Goal: Submit feedback/report problem: Submit feedback/report problem

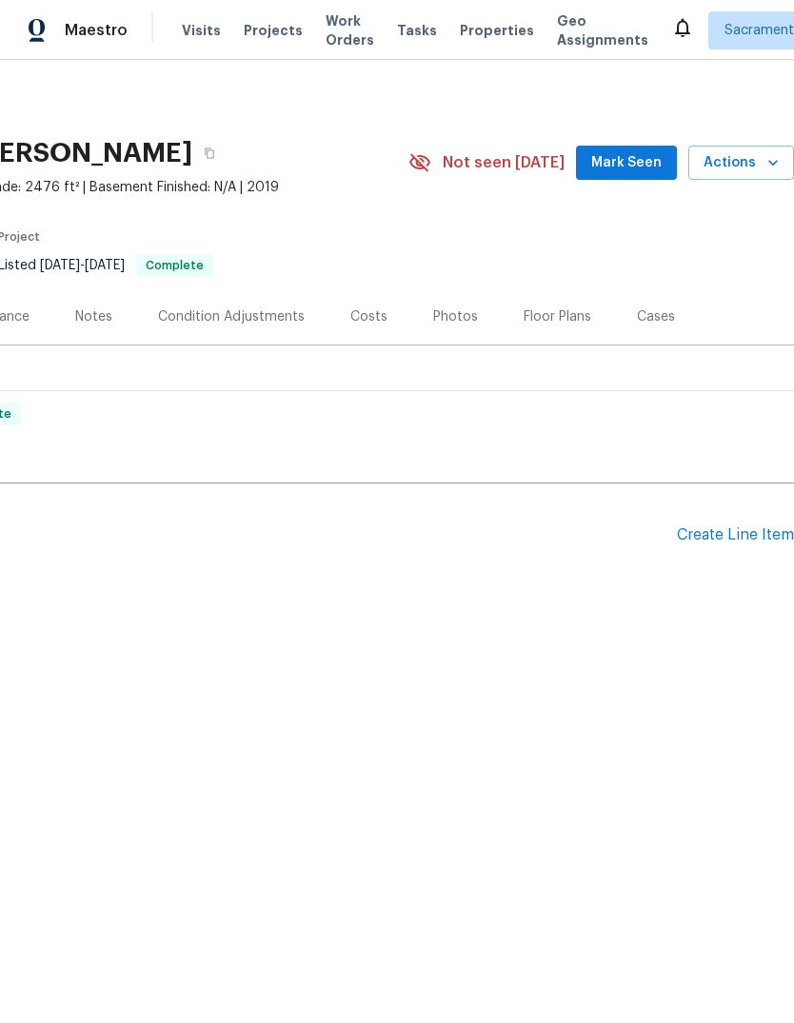
scroll to position [0, 282]
click at [770, 165] on icon "button" at bounding box center [772, 162] width 19 height 19
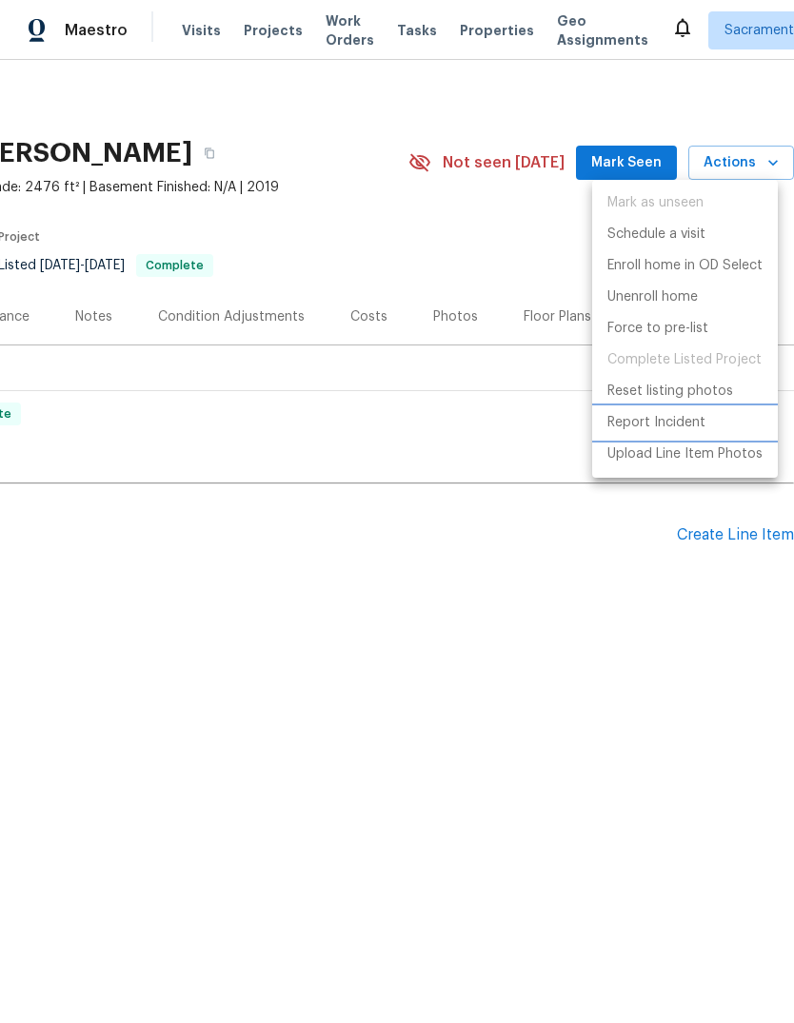
click at [703, 418] on p "Report Incident" at bounding box center [656, 423] width 98 height 20
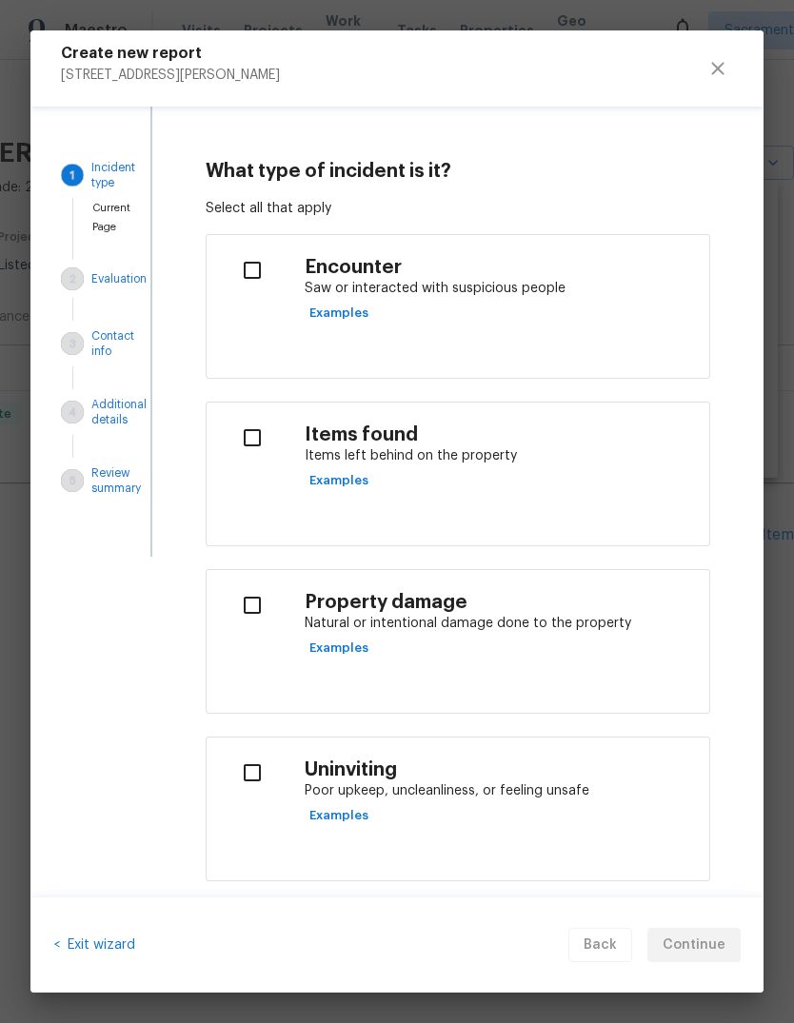
click at [248, 450] on input "checkbox" at bounding box center [252, 438] width 60 height 40
checkbox input "true"
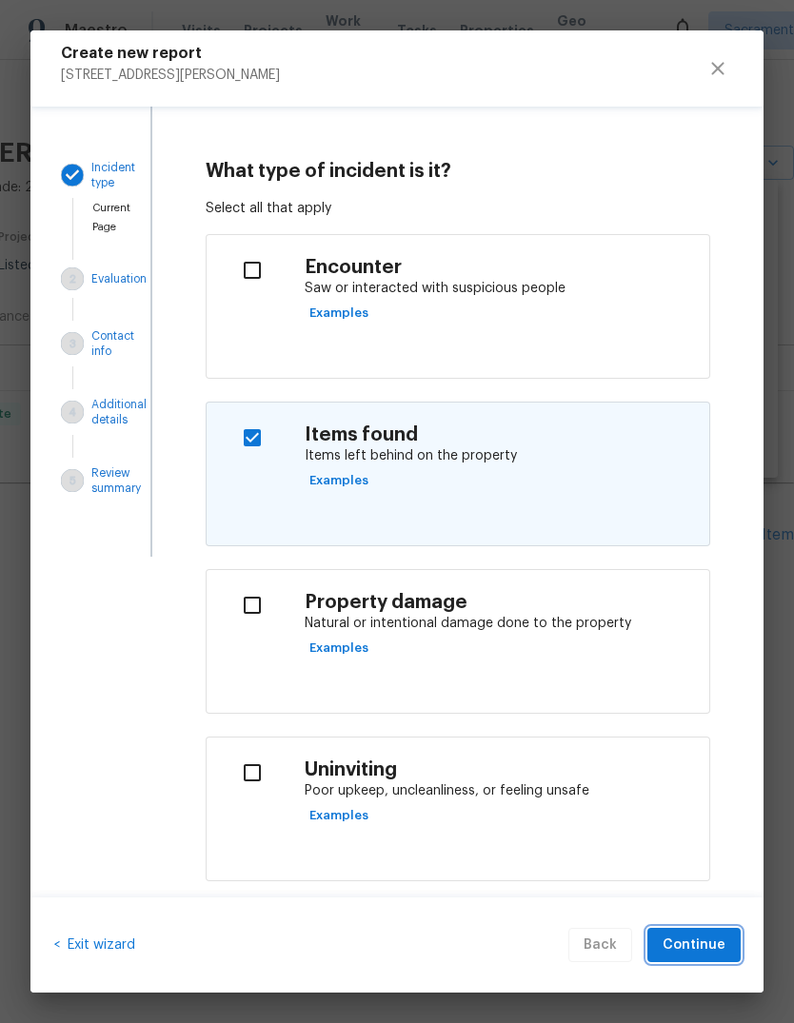
click at [715, 950] on span "Continue" at bounding box center [694, 946] width 63 height 24
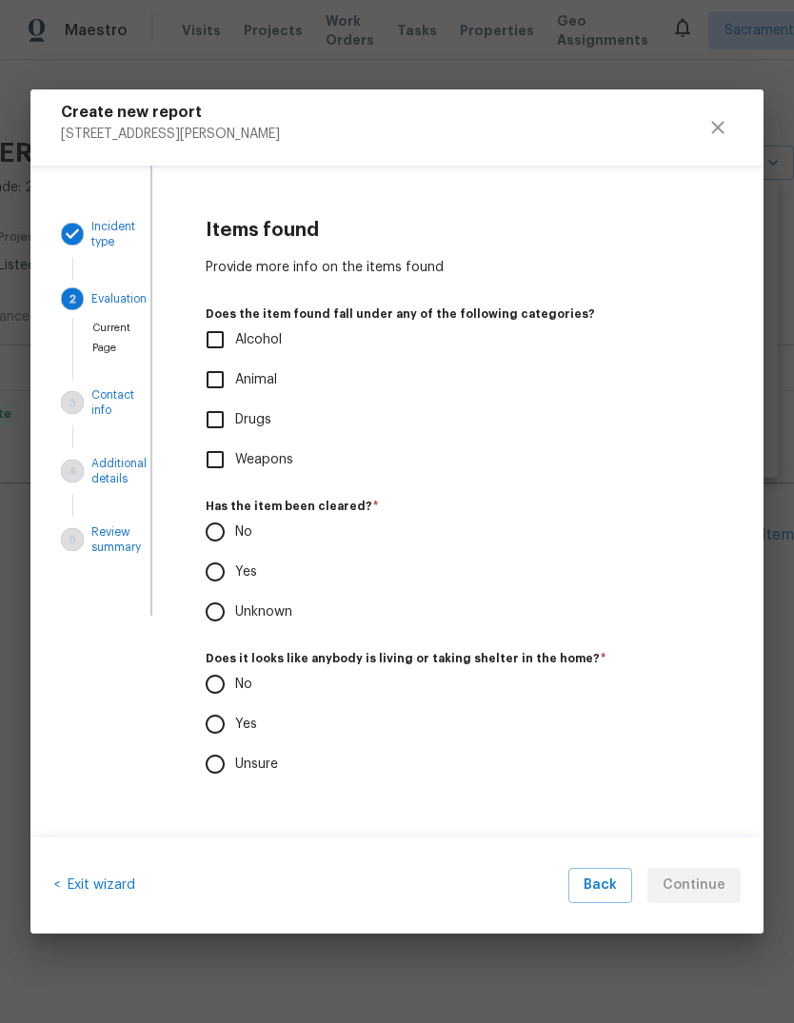
click at [212, 568] on input "Yes" at bounding box center [215, 572] width 40 height 40
radio input "true"
click at [205, 723] on input "Yes" at bounding box center [215, 724] width 40 height 40
radio input "true"
click at [722, 892] on span "Continue" at bounding box center [694, 886] width 63 height 24
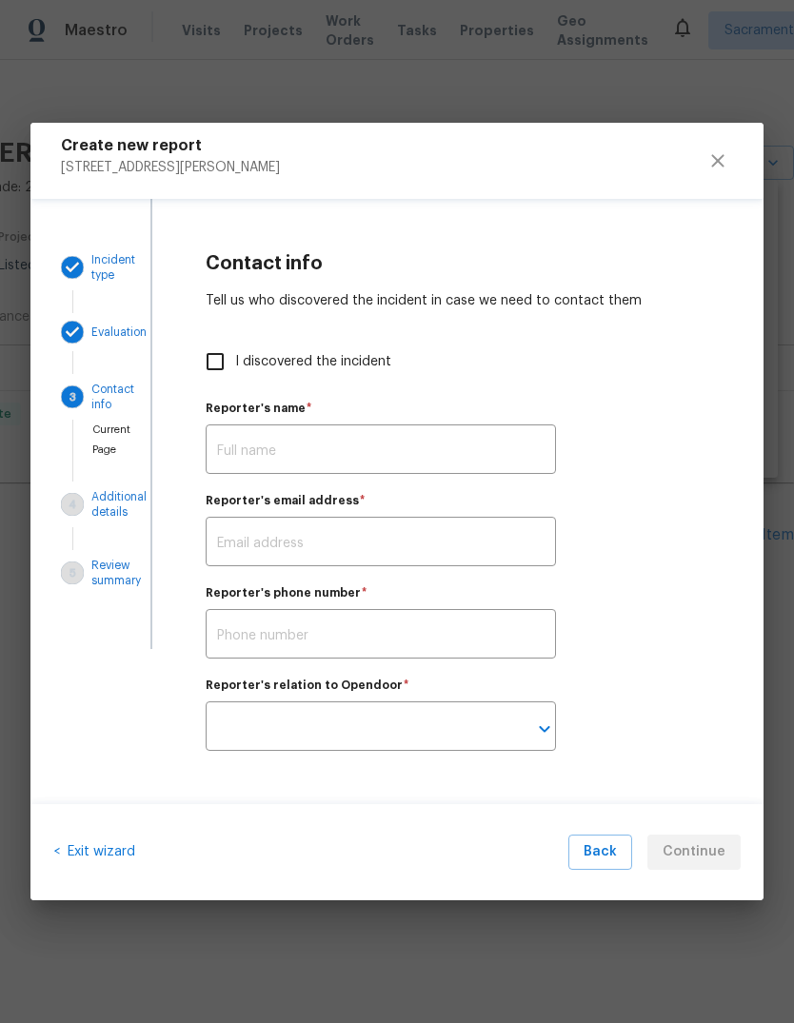
click at [208, 368] on input "I discovered the incident" at bounding box center [215, 362] width 40 height 40
checkbox input "true"
type input "[PERSON_NAME]"
type input "[PERSON_NAME][EMAIL_ADDRESS][PERSON_NAME][DOMAIN_NAME]"
type input "Opendoor employee"
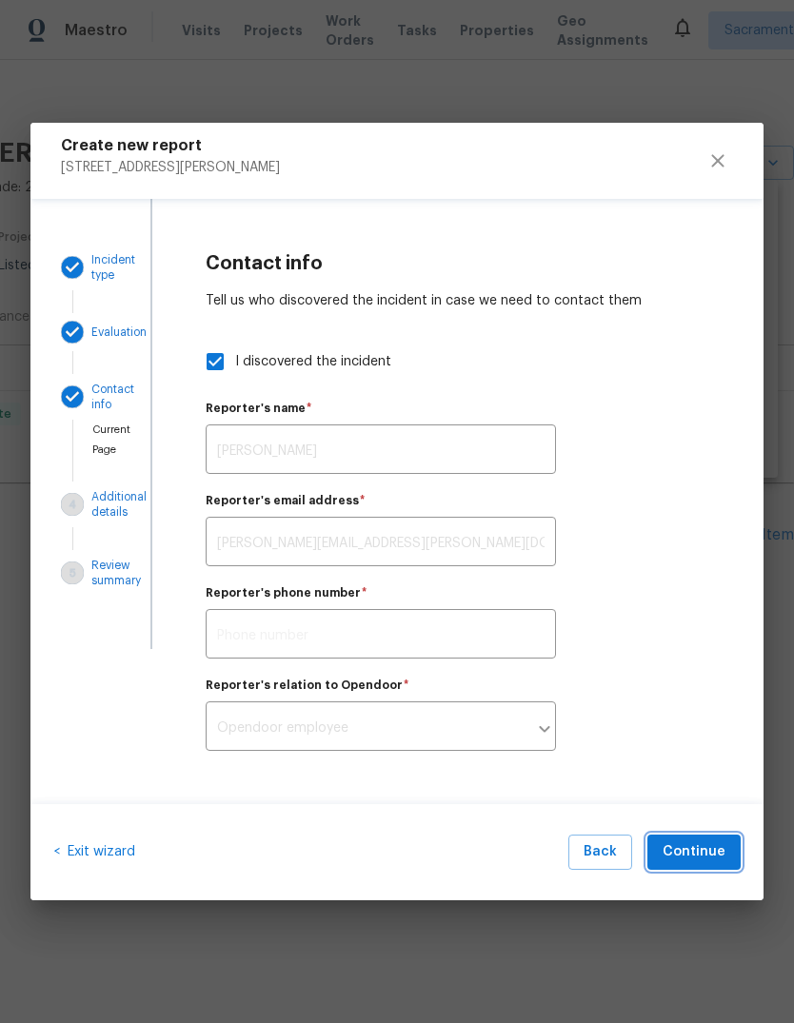
click at [707, 857] on span "Continue" at bounding box center [694, 853] width 63 height 24
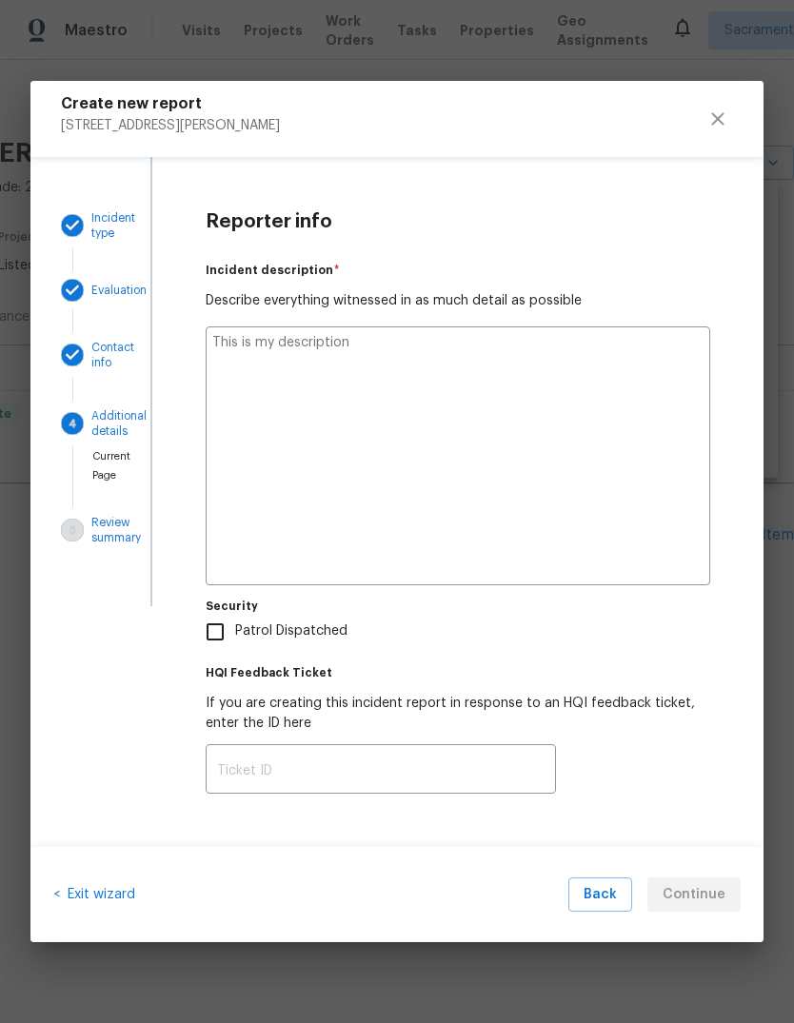
click at [301, 350] on textarea at bounding box center [458, 456] width 505 height 259
type textarea "Ca"
type textarea "x"
type textarea "Came"
type textarea "x"
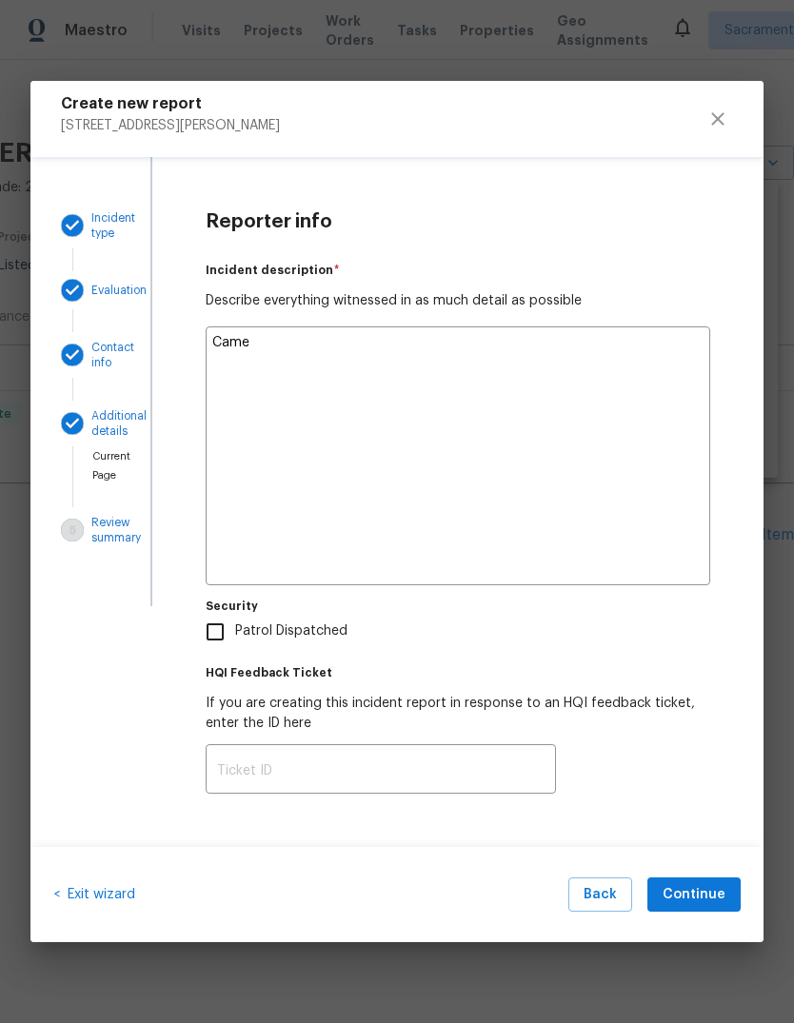
type textarea "Clean the house"
type textarea "x"
type textarea "Came in the house for a temperature"
type textarea "x"
type textarea "Came in the house for a temperature check"
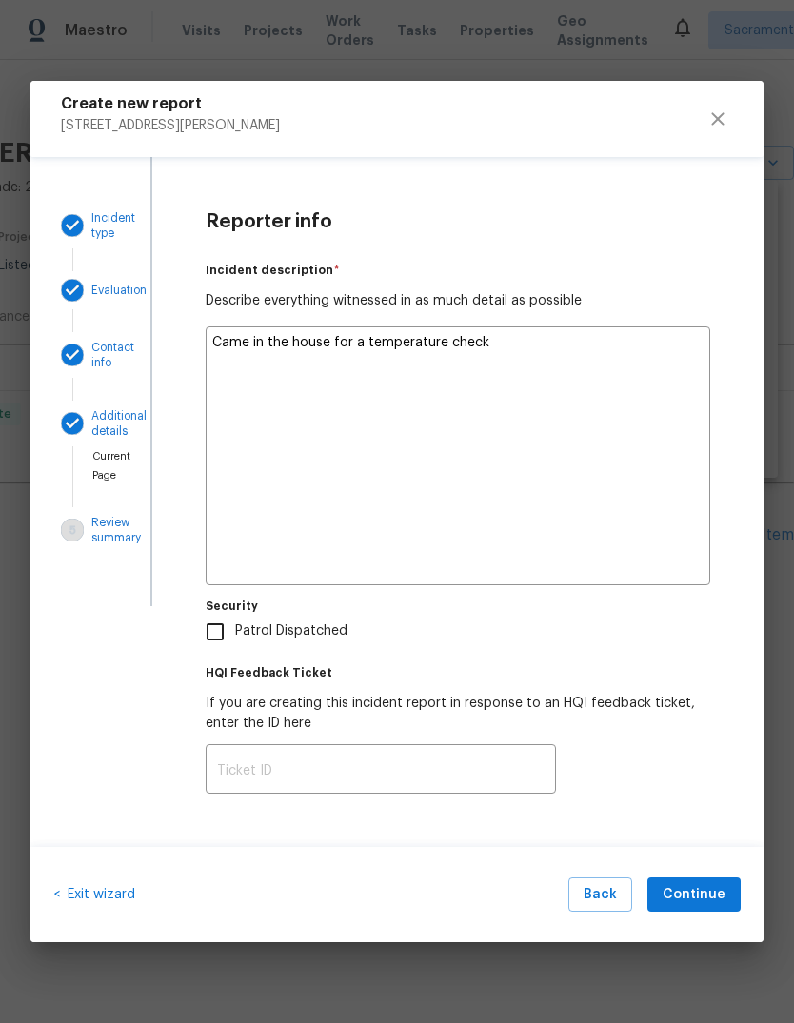
type textarea "x"
type textarea "Came in the house for a temperature check heat was"
type textarea "x"
type textarea "Came in the house for a temperature check heat was set"
type textarea "x"
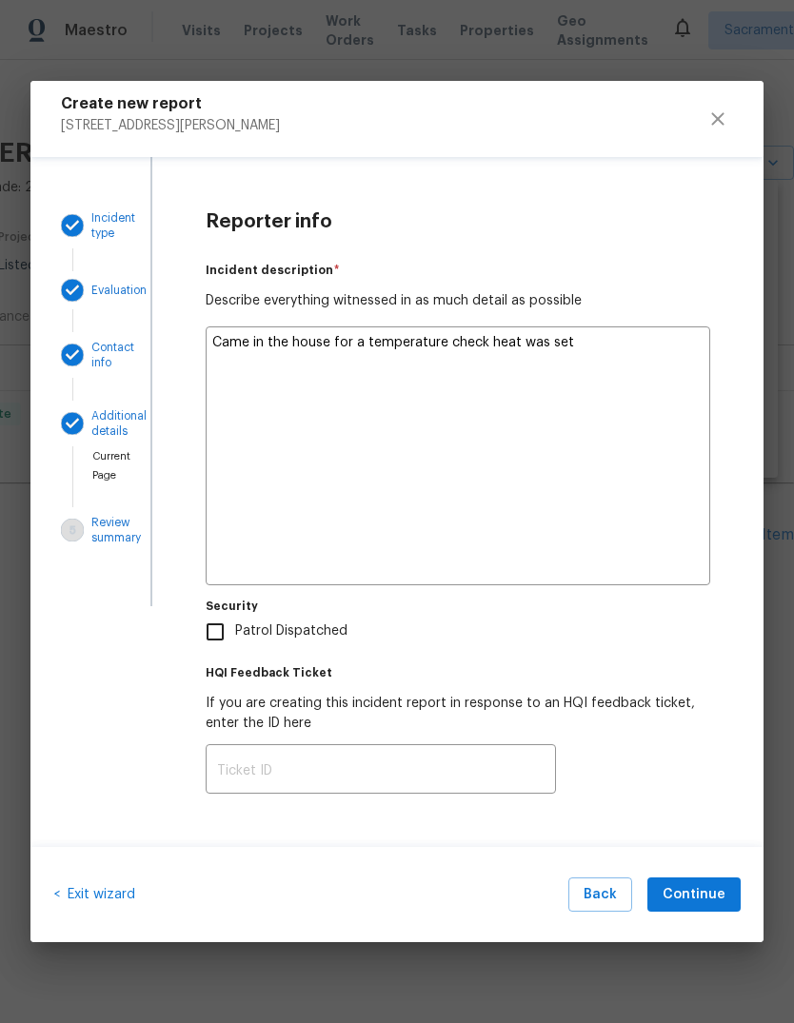
type textarea "Came in the house for a temperature check heat was set at 70"
type textarea "x"
type textarea "Came in the house for a temperature check heat was set at 78"
type textarea "x"
type textarea "Came in the house for a temperature check heat was set at 78°"
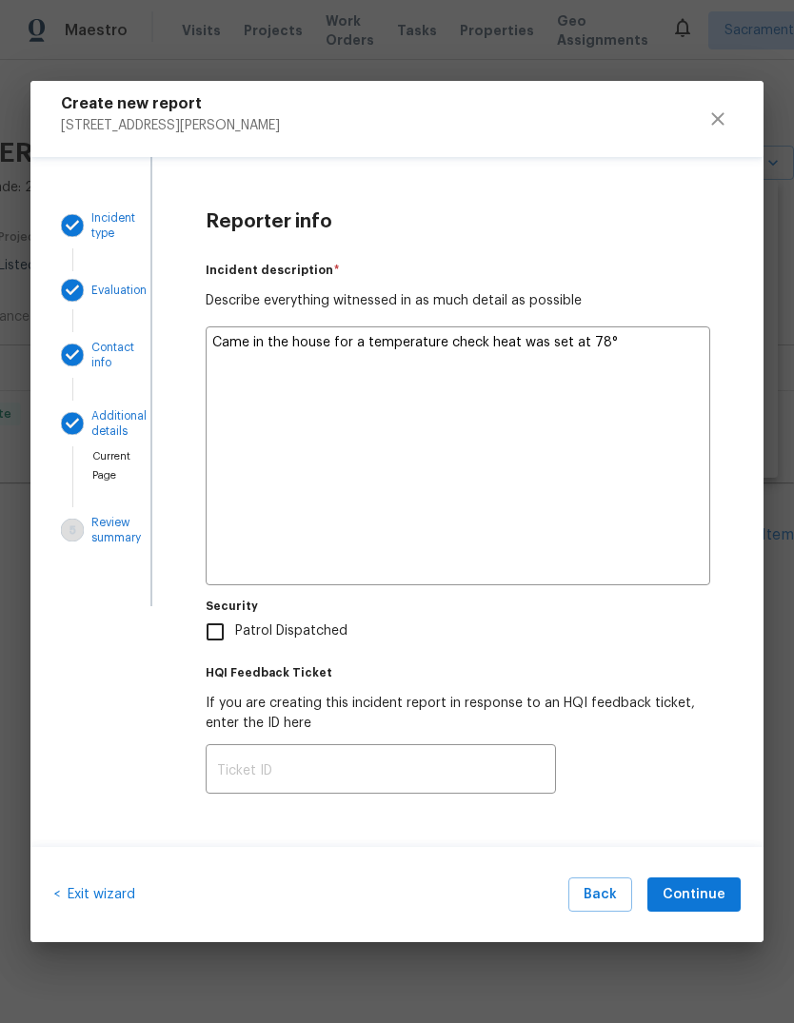
type textarea "x"
type textarea "Came in the house for a temperature check heat was set at 78° I"
type textarea "x"
type textarea "Came in the house for a temperature check heat was set at 78° I found"
type textarea "x"
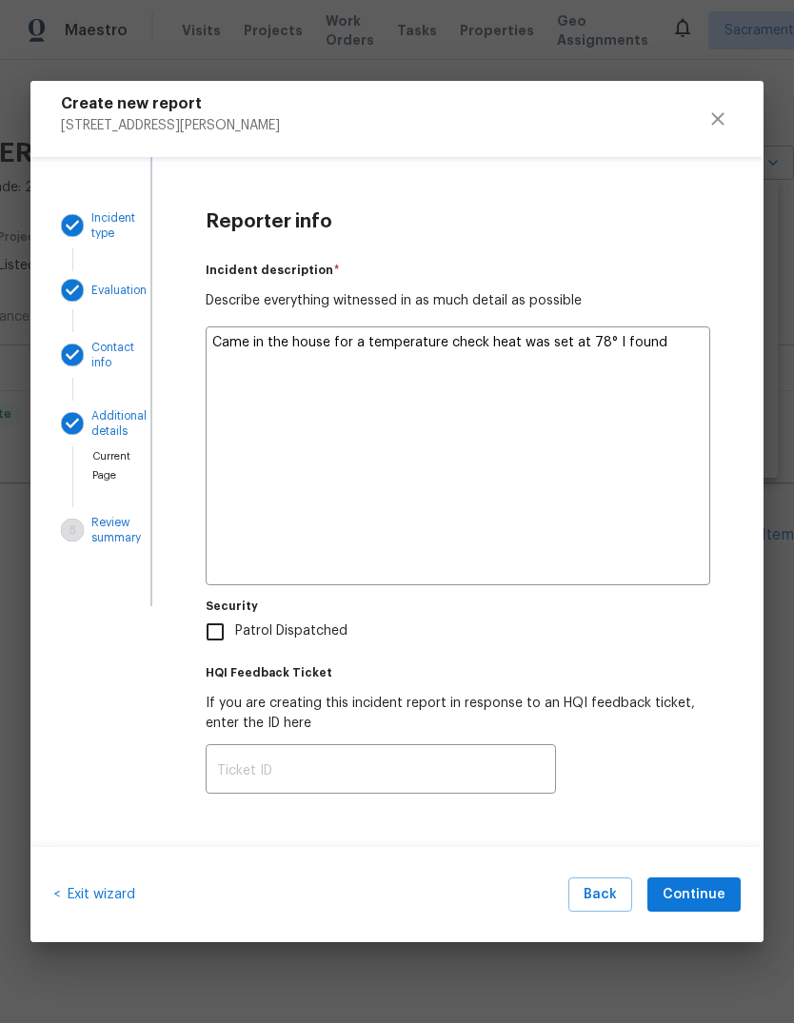
type textarea "Came in the house for a temperature check heat was set at 78°. I found a tiny"
type textarea "x"
type textarea "Came in the house for a temperature check heat was set at 78°. I found a tiny r…"
type textarea "x"
type textarea "Came in the house for a temperature check heat was set at 78°. I found a tiny r…"
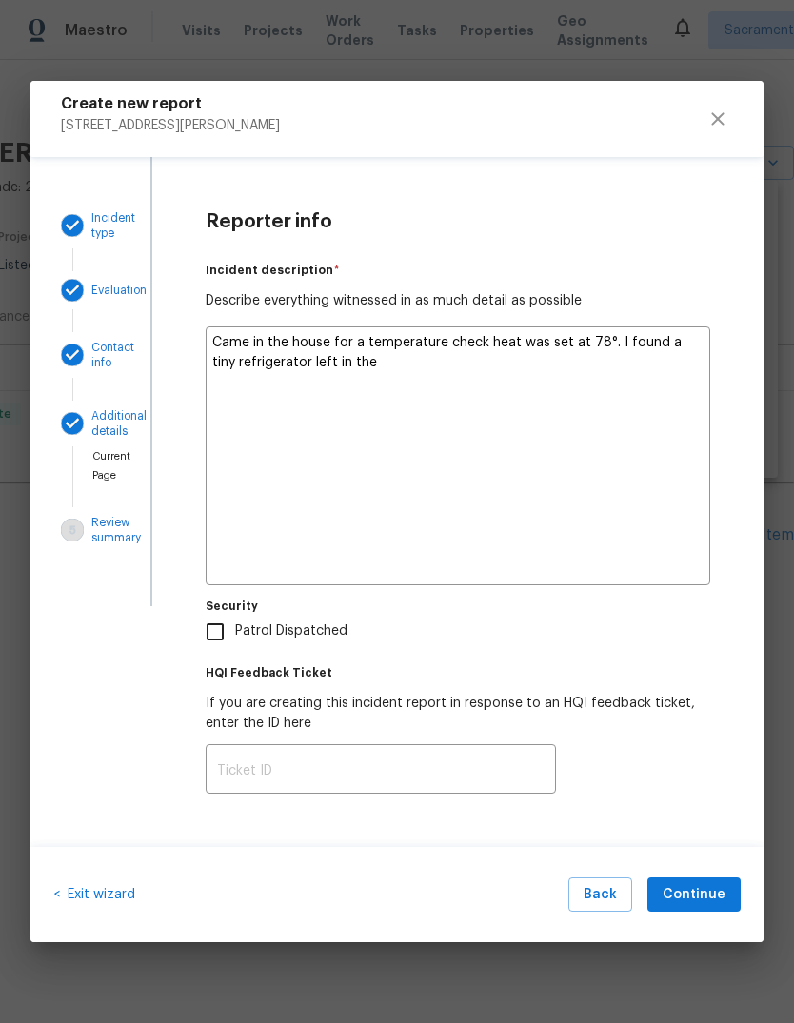
type textarea "x"
type textarea "Came in the house for a temperature check heat was set at 78°. I found a tiny r…"
type textarea "x"
type textarea "Came in the house for a temperature check heat was set at 78°. I found a tiny r…"
type textarea "x"
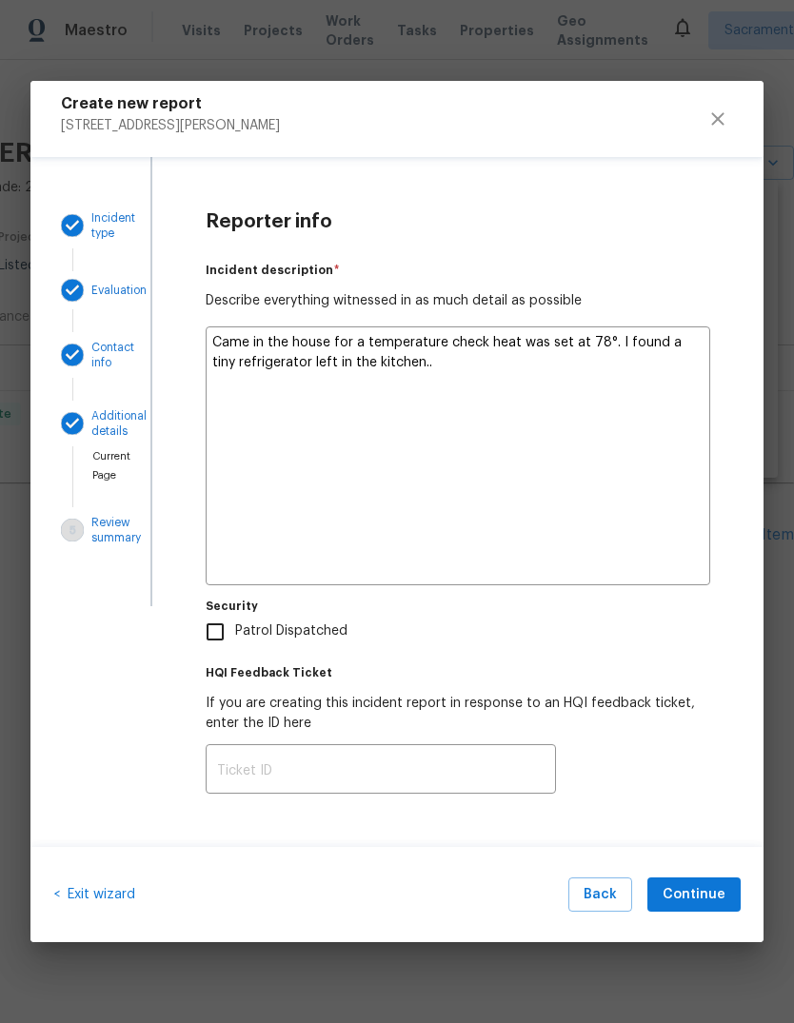
type textarea "Came in the house for a temperature check heat was set at 78°. I found a tiny r…"
type textarea "x"
type textarea "Came in the house for a temperature check heat was set at 78°. I found a tiny r…"
type textarea "x"
type textarea "Came in the house for a temperature check heat was set at 78°. I found a tiny r…"
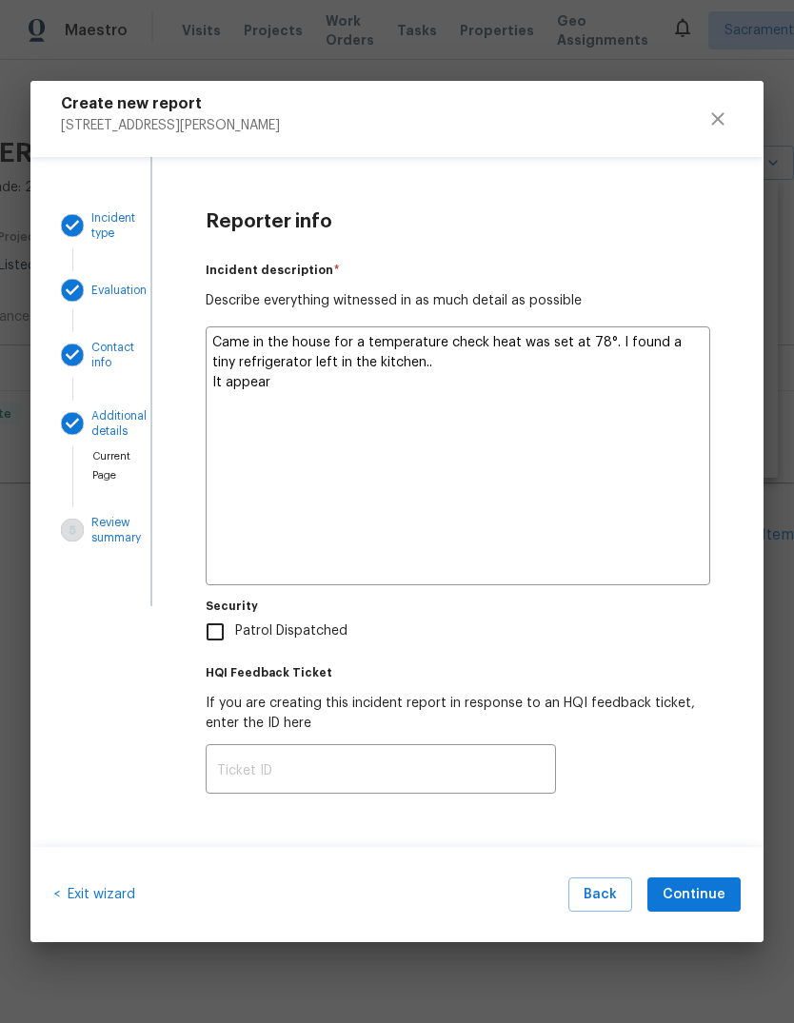
type textarea "x"
type textarea "Came in the house for a temperature check heat was set at 78°. I found a tiny r…"
type textarea "x"
type textarea "Came in the house for a temperature check heat was set at 78°. I found a tiny r…"
type textarea "x"
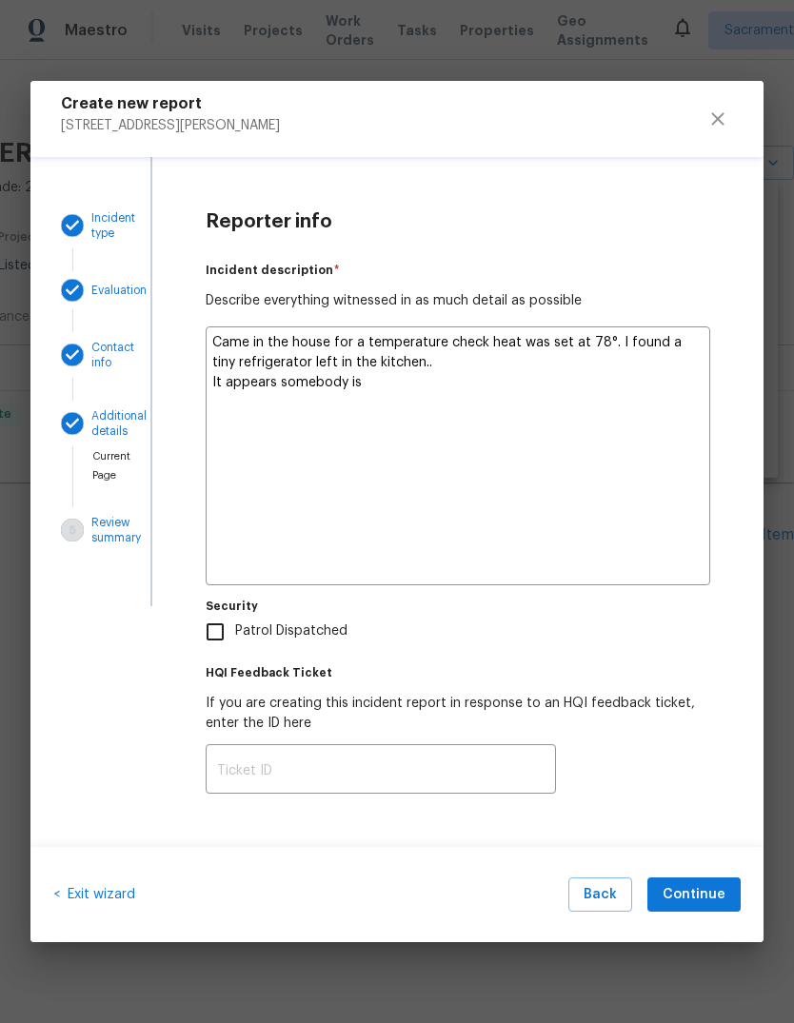
type textarea "Came in the house for a temperature check heat was set at 78°. I found a tiny r…"
type textarea "x"
type textarea "Came in the house for a temperature check heat was set at 78°. I found a tiny r…"
type textarea "x"
type textarea "Came in the house for a temperature check heat was set at 78°. I found a tiny r…"
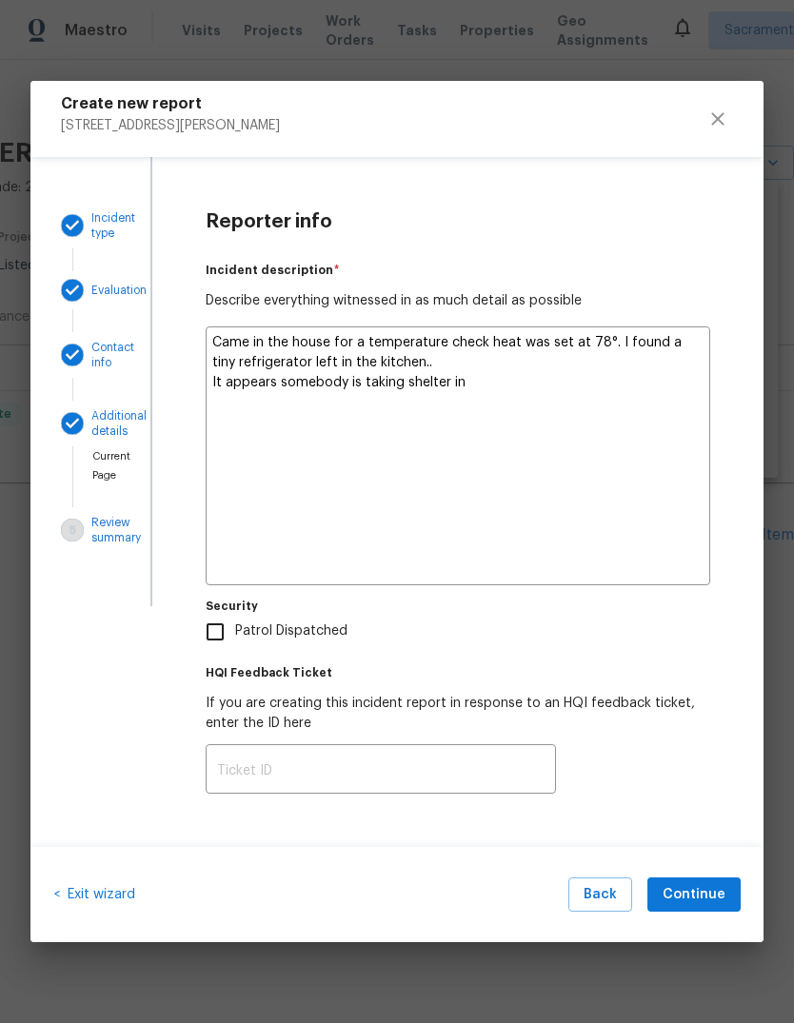
type textarea "x"
type textarea "Came in the house for a temperature check heat was set at 78°. I found a tiny r…"
type textarea "x"
type textarea "Came in the house for a temperature check heat was set at 78°. I found a tiny r…"
type textarea "x"
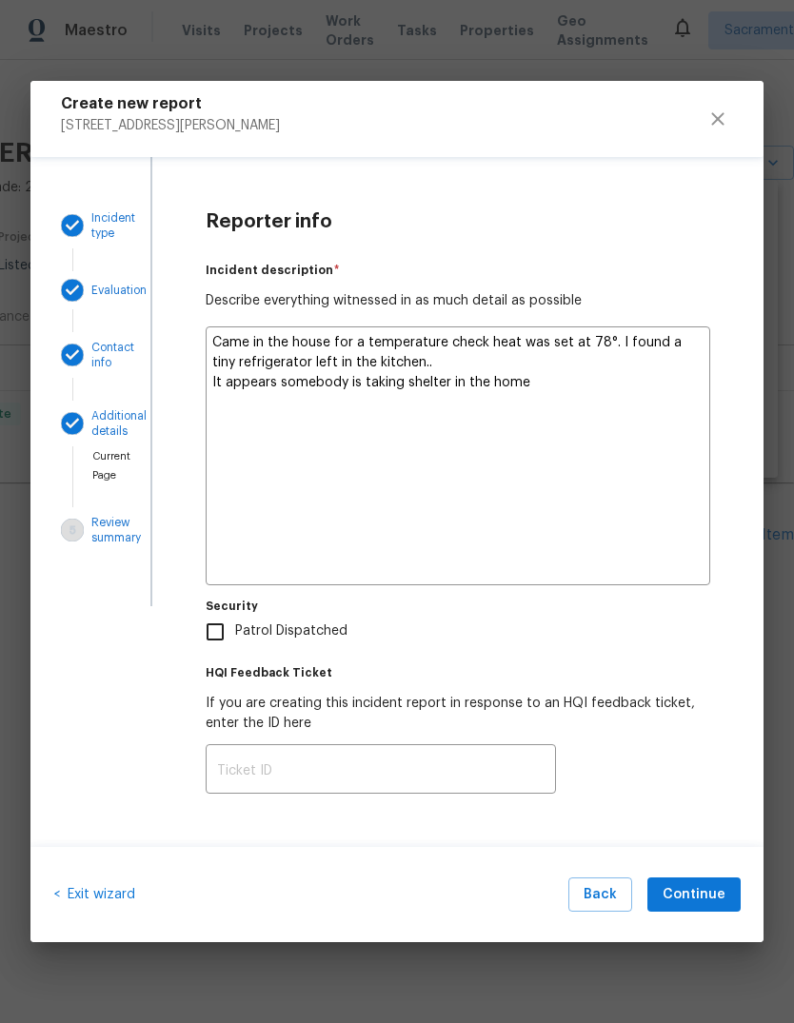
type textarea "Came in the house for a temperature check heat was set at 78°. I found a tiny r…"
type textarea "x"
type textarea "Came in the house for a temperature check heat was set at 78°. I found a tiny r…"
type textarea "x"
type textarea "Came in the house for a temperature check heat was set at 78°. I found a tiny r…"
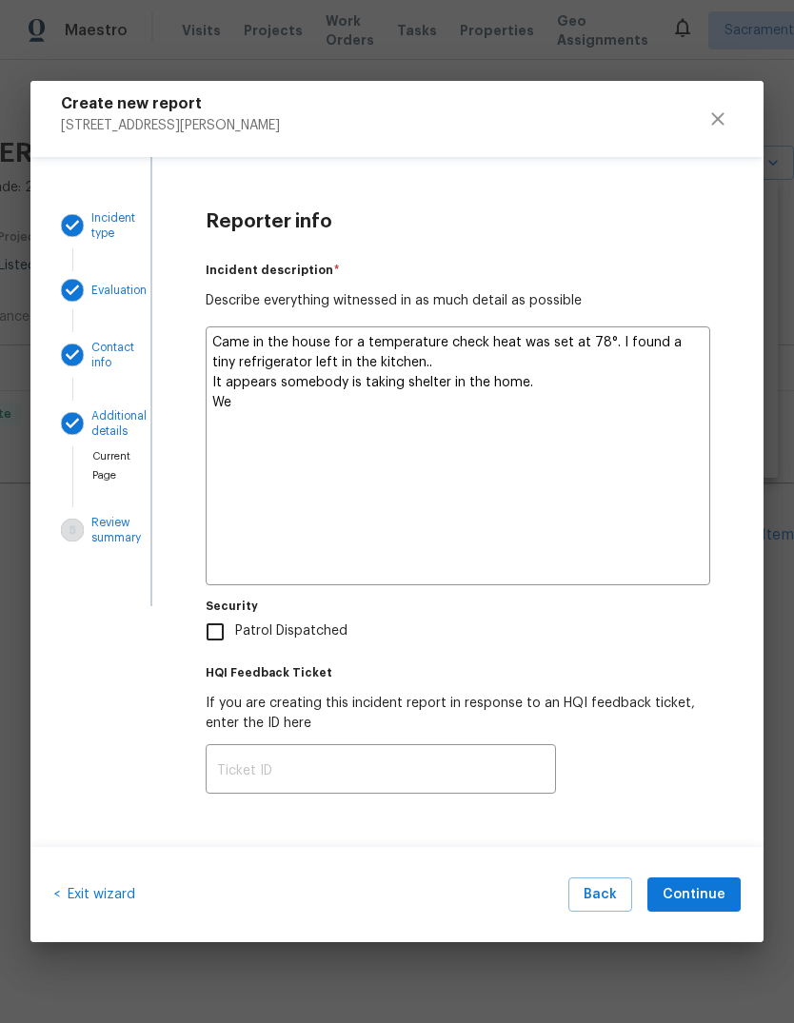
type textarea "x"
type textarea "Came in the house for a temperature check heat was set at 78°. I found a tiny r…"
type textarea "x"
type textarea "Came in the house for a temperature check heat was set at 78°. I found a tiny r…"
type textarea "x"
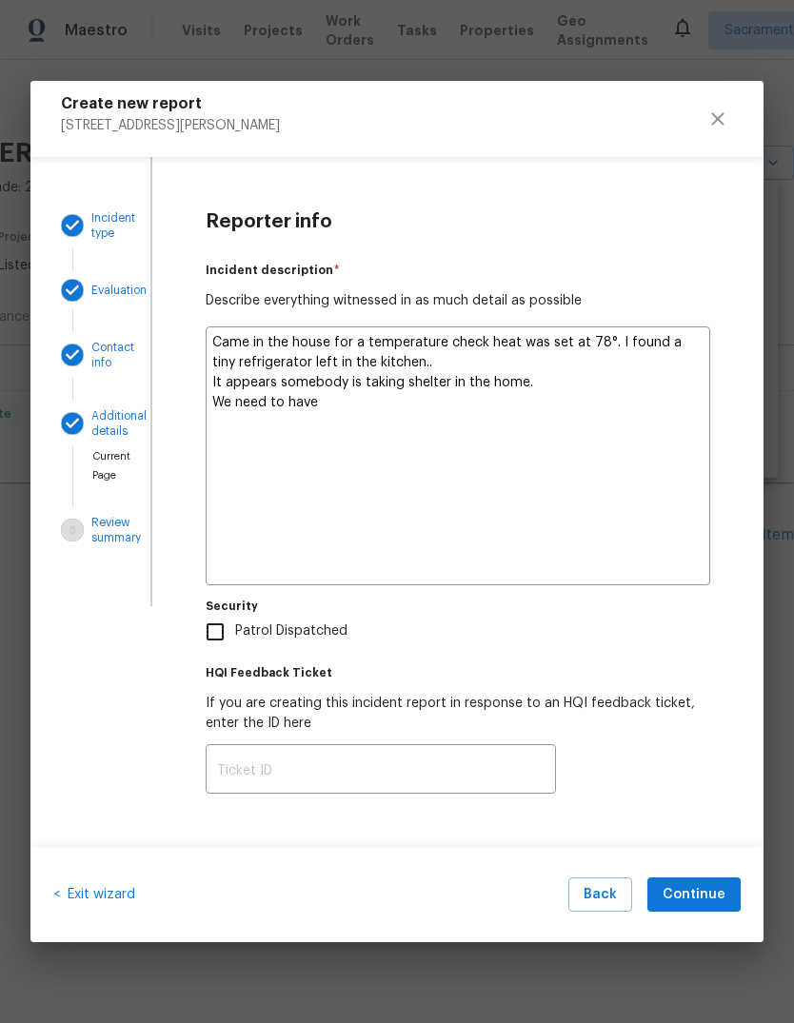
type textarea "Came in the house for a temperature check heat was set at 78°. I found a tiny r…"
type textarea "x"
type textarea "Came in the house for a temperature check heat was set at 78°. I found a tiny r…"
type textarea "x"
type textarea "Came in the house for a temperature check heat was set at 78°. I found a tiny r…"
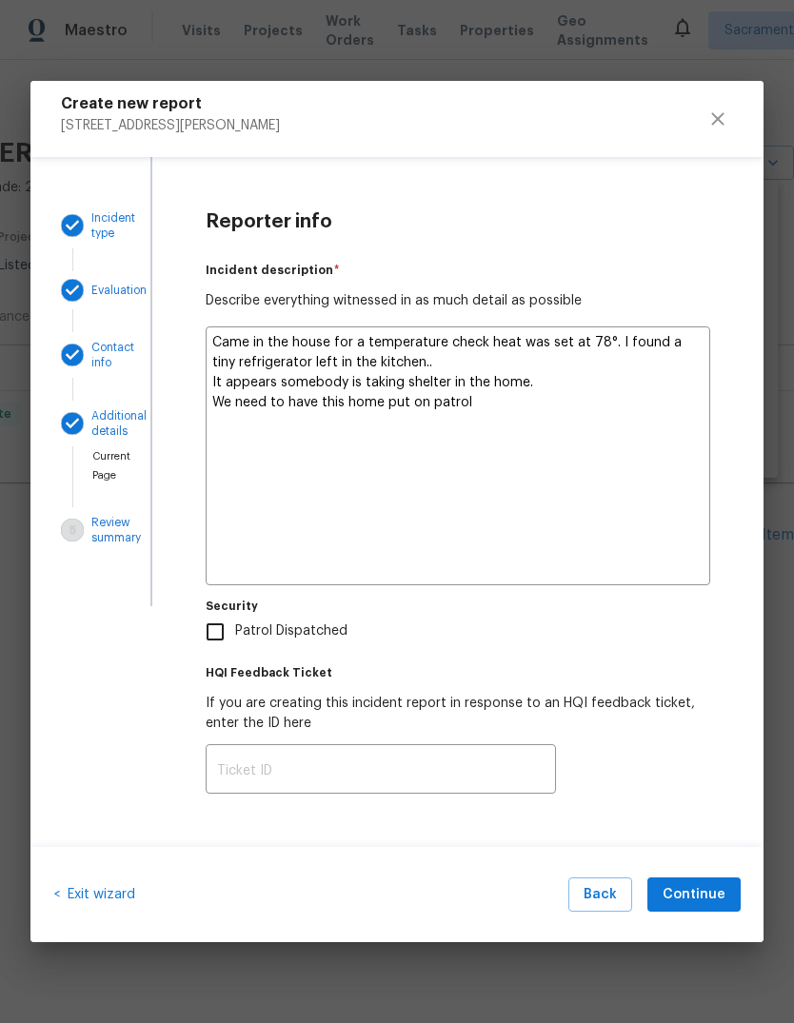
type textarea "x"
type textarea "Came in the house for a temperature check heat was set at 78°. I found a tiny r…"
type textarea "x"
type textarea "Came in the house for a temperature check heat was set at 78°. I found a tiny r…"
type textarea "x"
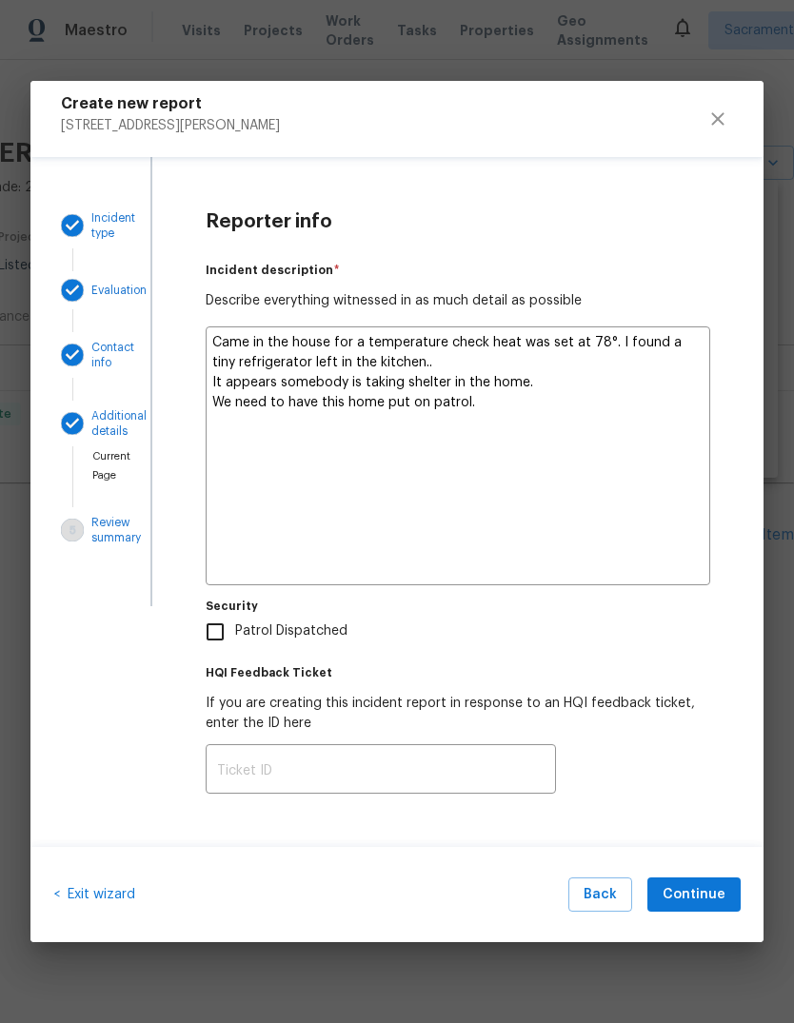
type textarea "Came in the house for a temperature check heat was set at 78°. I found a tiny r…"
type textarea "x"
type textarea "Came in the house for a temperature check heat was set at 78°. I found a tiny r…"
type textarea "x"
type textarea "Came in the house for a temperature check heat was set at 78°. I found a tiny r…"
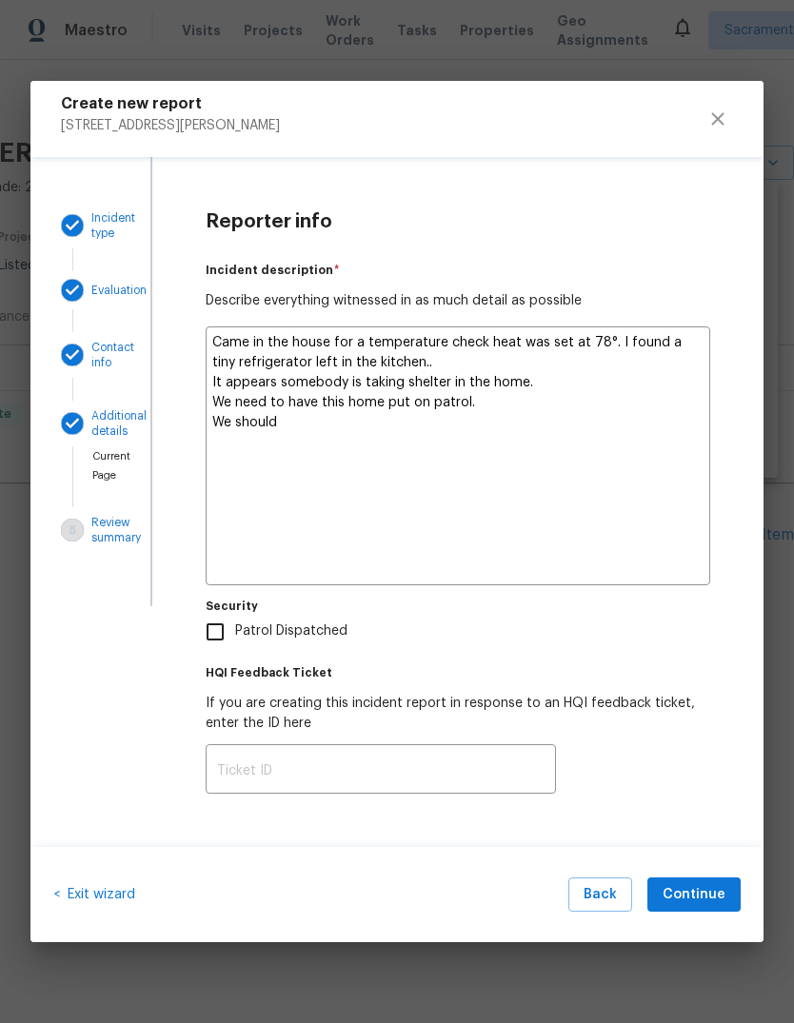
type textarea "x"
type textarea "Came in the house for a temperature check heat was set at 78°. I found a tiny r…"
type textarea "x"
type textarea "Came in the house for a temperature check heat was set at 78°. I found a tiny r…"
type textarea "x"
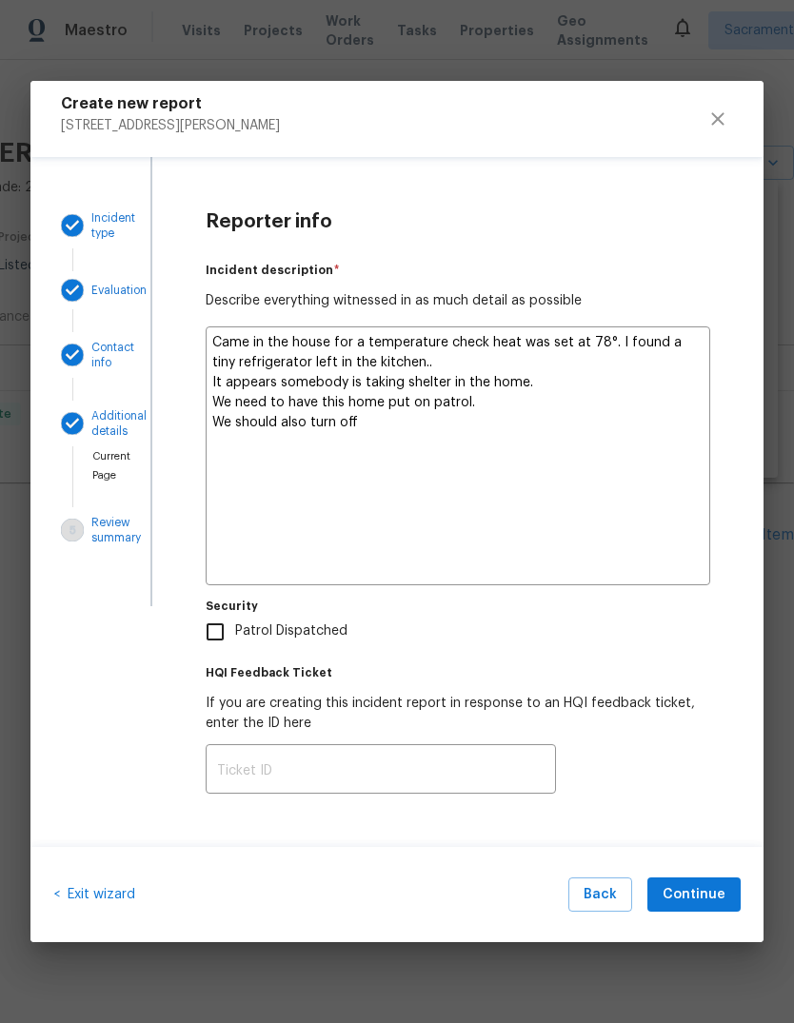
type textarea "Came in the house for a temperature check heat was set at 78°. I found a tiny r…"
type textarea "x"
type textarea "Came in the house for a temperature check heat was set at 78°. I found a tiny r…"
type textarea "x"
type textarea "Came in the house for a temperature check heat was set at 78°. I found a tiny r…"
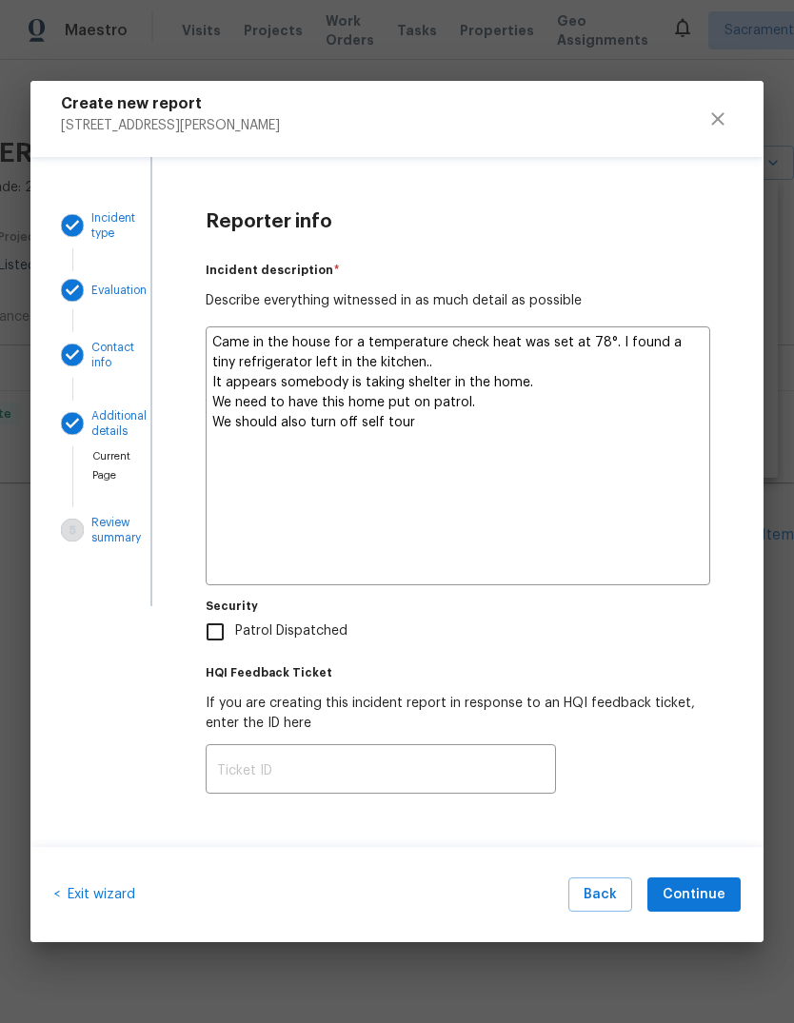
type textarea "x"
type textarea "Came in the house for a temperature check heat was set at 78°. I found a tiny r…"
type textarea "x"
type textarea "Came in the house for a temperature check heat was set at 78°. I found a tiny r…"
type textarea "x"
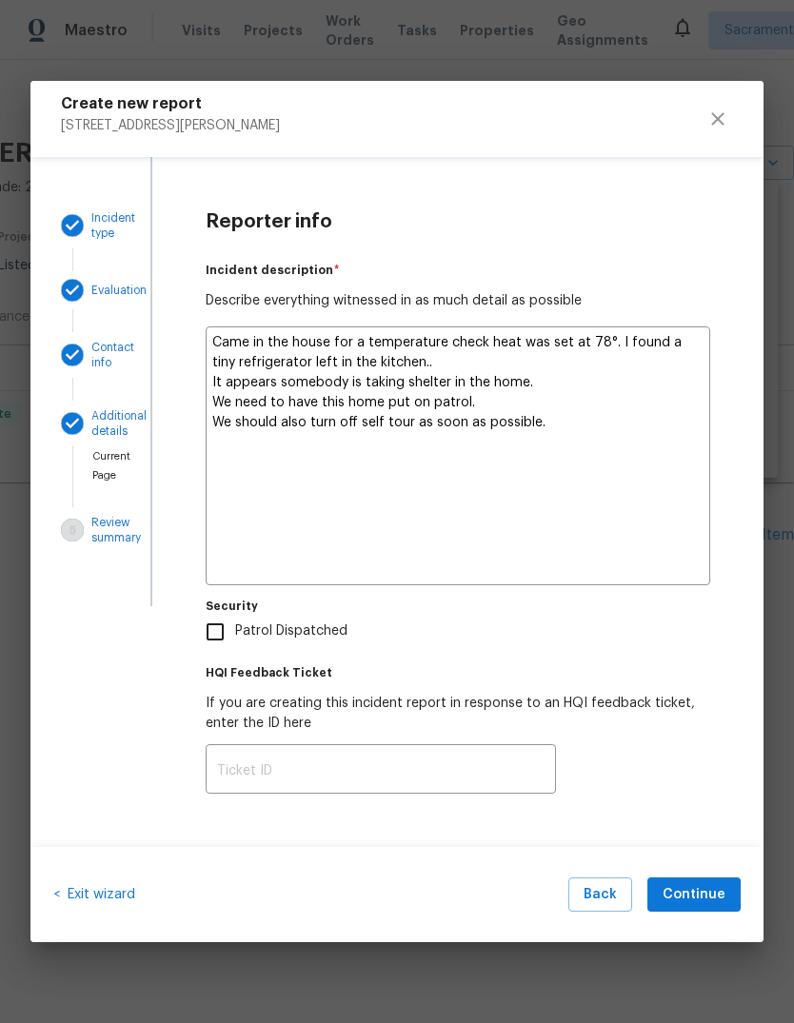
type textarea "Came in the house for a temperature check heat was set at 78°. I found a tiny r…"
type textarea "x"
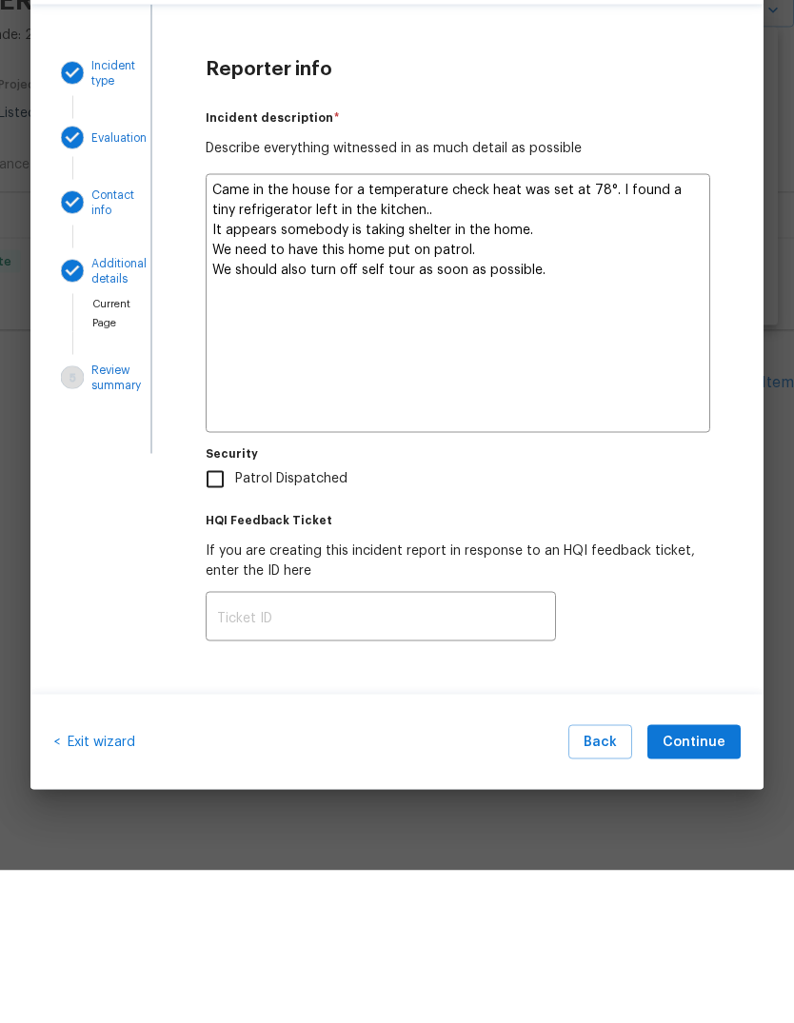
type textarea "Came in the house for a temperature check heat was set at 78°. I found a tiny r…"
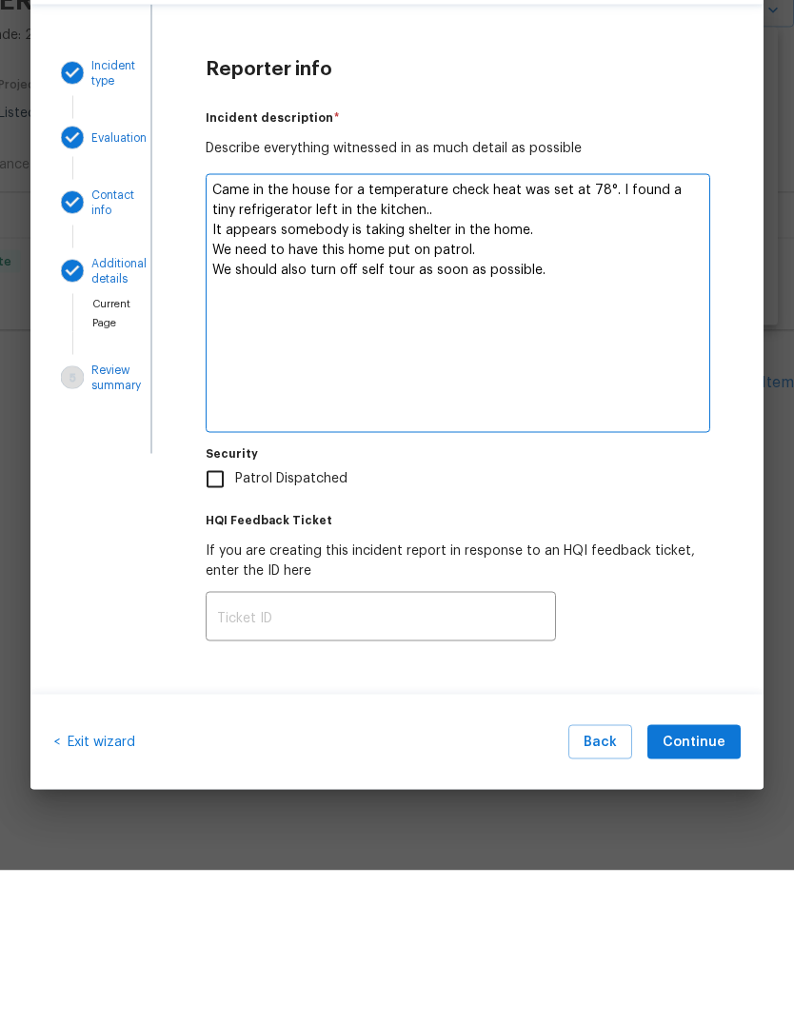
click at [189, 485] on div "Reporter info Incident description   * Describe everything witnessed in as much…" at bounding box center [457, 502] width 611 height 690
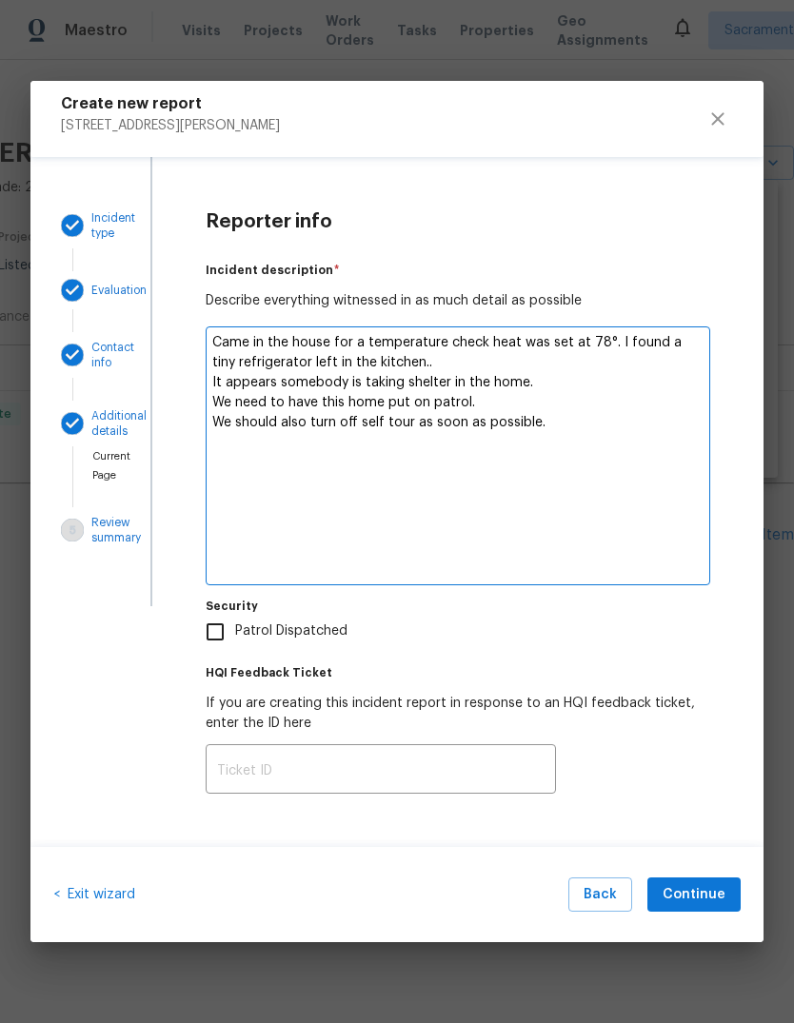
click at [217, 627] on input "Patrol Dispatched" at bounding box center [215, 632] width 40 height 40
checkbox input "true"
type textarea "x"
click at [717, 890] on span "Continue" at bounding box center [694, 895] width 63 height 24
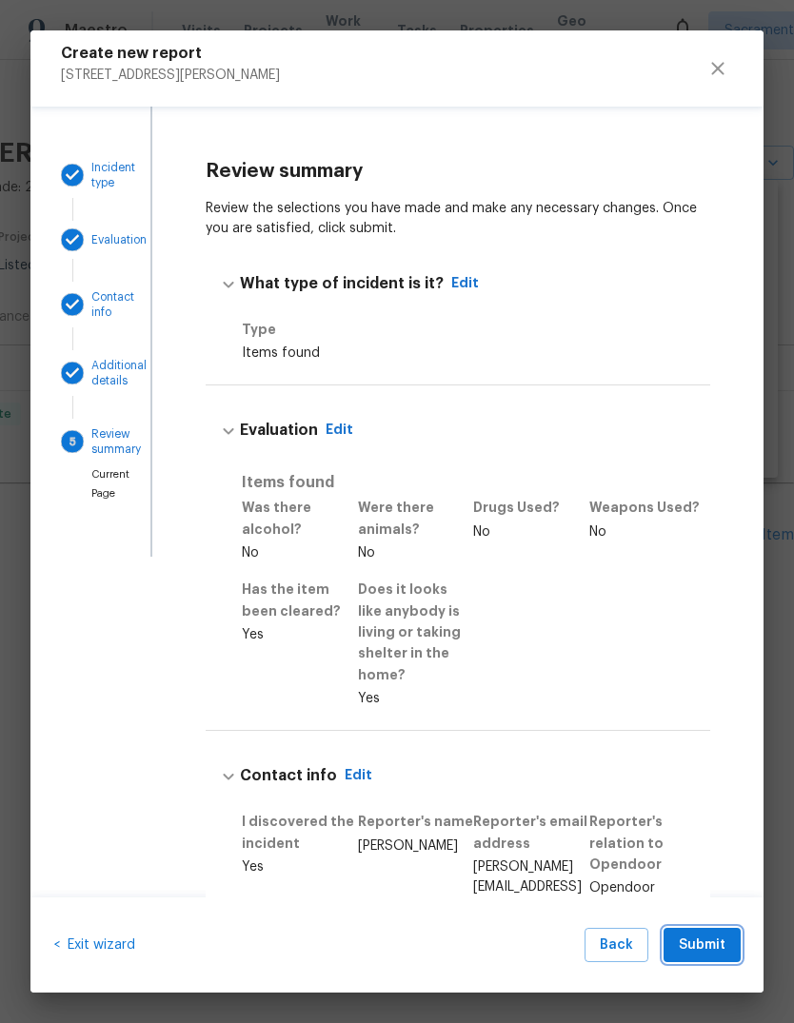
click at [723, 930] on button "Submit" at bounding box center [701, 945] width 77 height 35
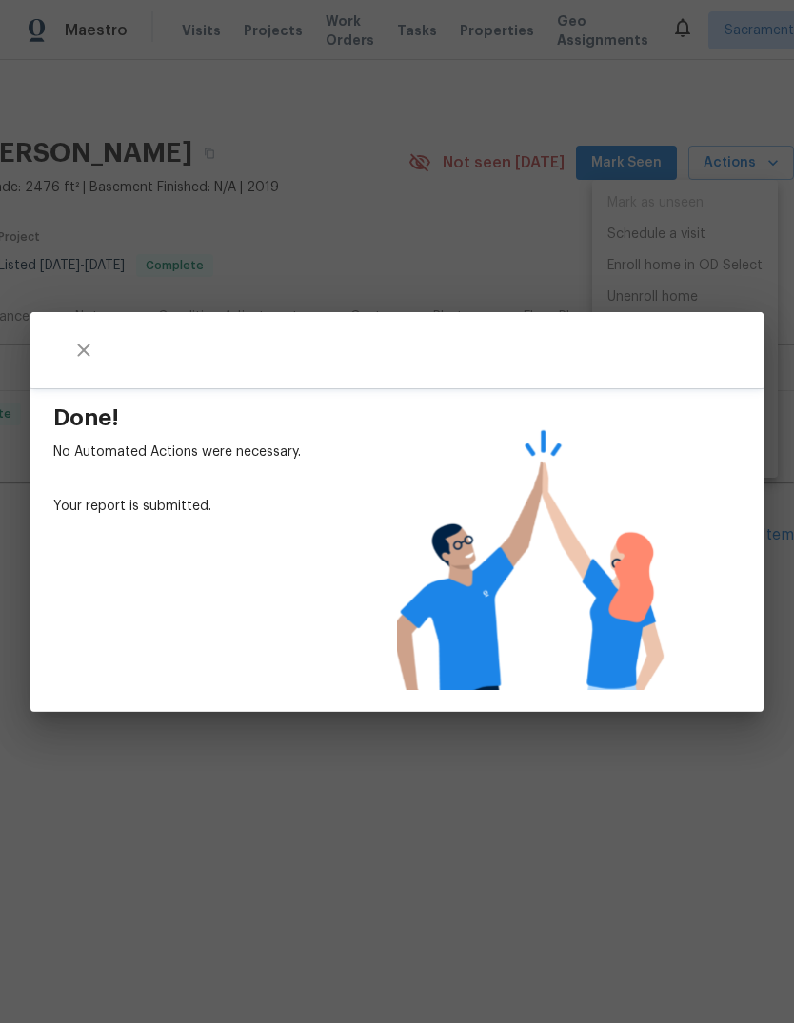
click at [505, 204] on div "Done! No Automated Actions were necessary. Your report is submitted." at bounding box center [397, 511] width 794 height 1023
